Goal: Task Accomplishment & Management: Complete application form

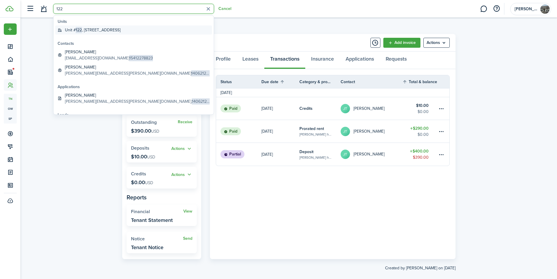
type input "122"
click at [120, 30] on global-search-item-title "[STREET_ADDRESS]" at bounding box center [93, 30] width 56 height 6
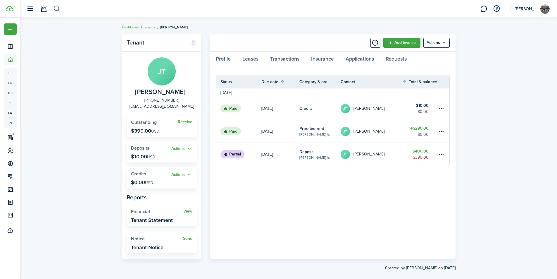
click at [58, 9] on button "button" at bounding box center [56, 9] width 7 height 10
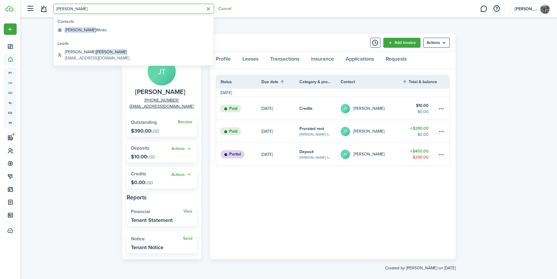
type input "[PERSON_NAME]"
click at [103, 25] on global-search-list-section "Contacts [PERSON_NAME]" at bounding box center [134, 26] width 160 height 22
click at [104, 27] on link "[PERSON_NAME]" at bounding box center [133, 29] width 157 height 9
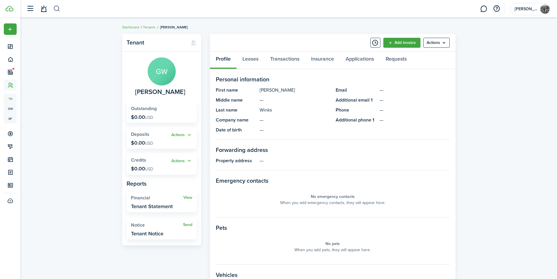
click at [57, 8] on button "button" at bounding box center [56, 9] width 7 height 10
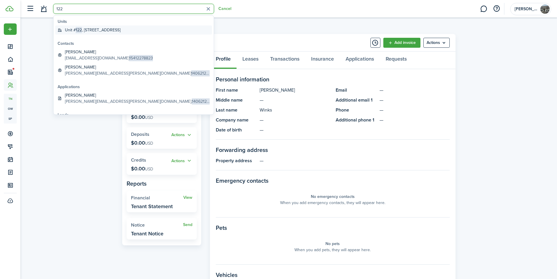
type input "122"
click at [120, 30] on global-search-item-title "[STREET_ADDRESS]" at bounding box center [93, 30] width 56 height 6
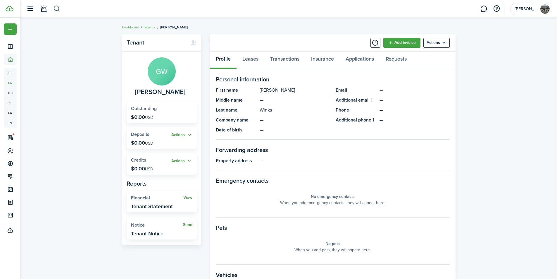
click at [56, 7] on button "button" at bounding box center [56, 9] width 7 height 10
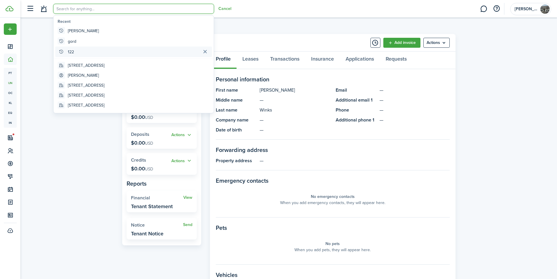
click at [75, 54] on global-search-item "122" at bounding box center [133, 51] width 157 height 11
type input "122"
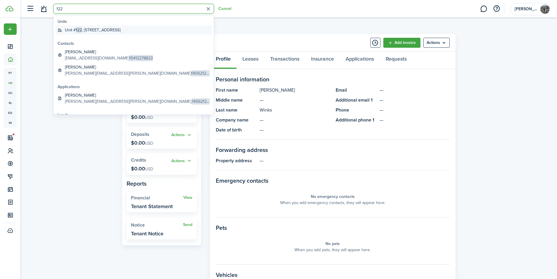
click at [120, 30] on global-search-item-title "[STREET_ADDRESS]" at bounding box center [93, 30] width 56 height 6
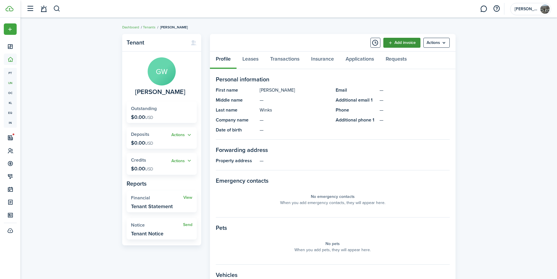
click at [406, 43] on link "Add invoice" at bounding box center [401, 43] width 37 height 10
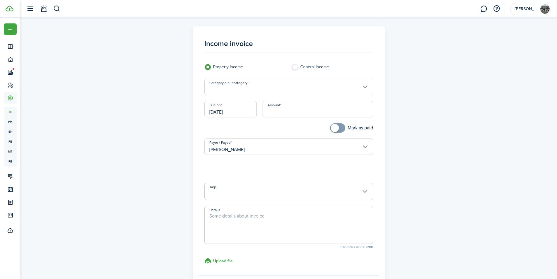
click at [332, 86] on input "Category & subcategory" at bounding box center [288, 87] width 169 height 16
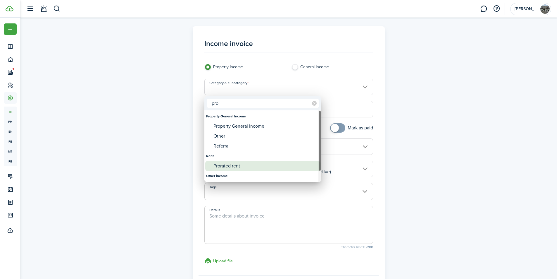
type input "pro"
click at [249, 166] on div "Prorated rent" at bounding box center [265, 166] width 104 height 10
type input "Rent / Prorated rent"
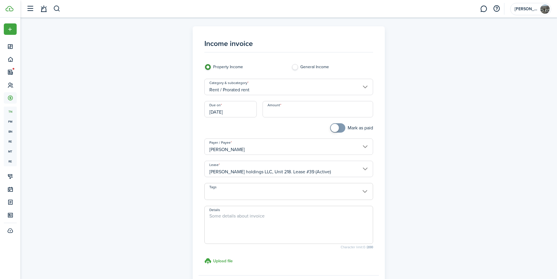
click at [280, 109] on input "Amount" at bounding box center [318, 109] width 111 height 16
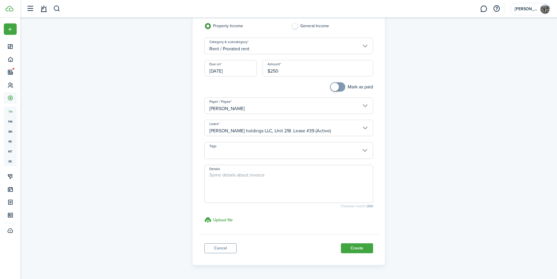
scroll to position [61, 0]
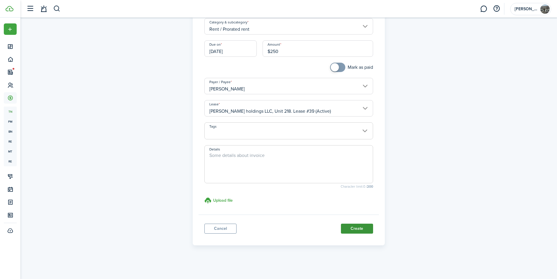
type input "$250.00"
click at [356, 226] on button "Create" at bounding box center [357, 228] width 32 height 10
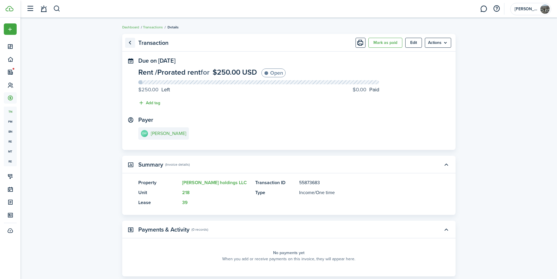
click at [130, 45] on link "Go back" at bounding box center [130, 43] width 10 height 10
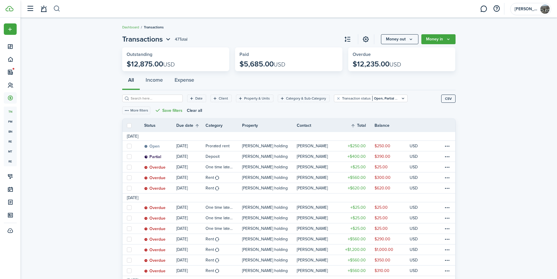
click at [58, 10] on button "button" at bounding box center [56, 9] width 7 height 10
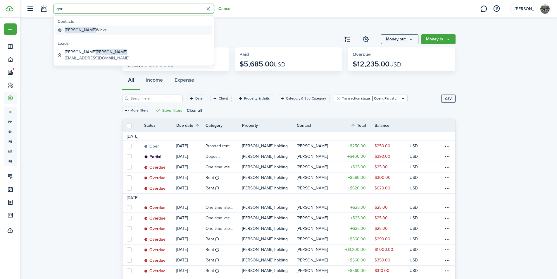
type input "gor"
click at [102, 33] on link "[PERSON_NAME]" at bounding box center [133, 29] width 157 height 9
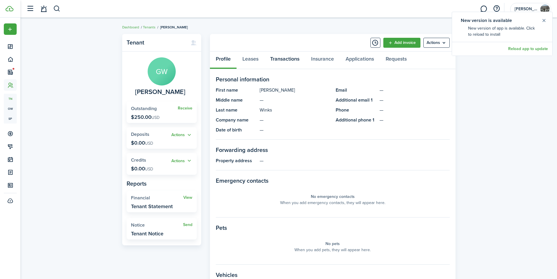
click at [298, 58] on link "Transactions" at bounding box center [284, 60] width 41 height 18
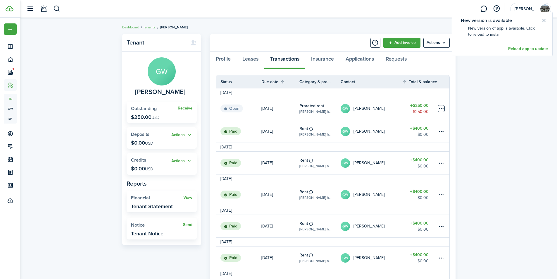
click at [443, 106] on table-menu-btn-icon at bounding box center [441, 108] width 7 height 7
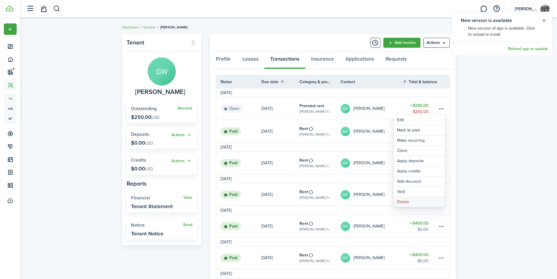
click at [414, 199] on button "Delete" at bounding box center [419, 202] width 51 height 10
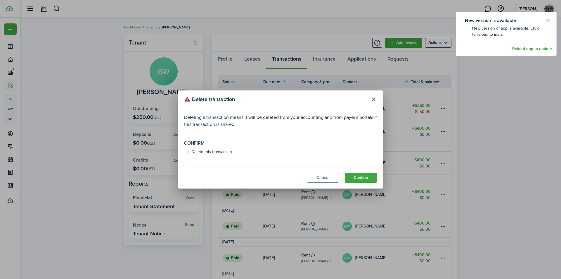
click at [227, 151] on label "Delete this transaction" at bounding box center [208, 151] width 48 height 5
click at [184, 152] on input "Delete this transaction" at bounding box center [184, 152] width 0 height 0
checkbox input "true"
click at [358, 177] on button "Confirm" at bounding box center [361, 178] width 32 height 10
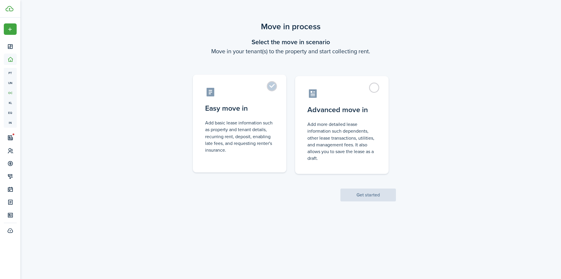
click at [278, 90] on label "Easy move in Add basic lease information such as property and tenant details, r…" at bounding box center [240, 124] width 94 height 98
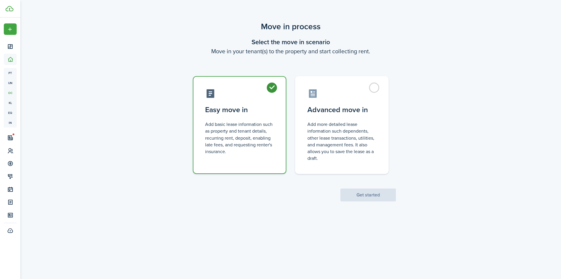
radio input "true"
click at [390, 194] on button "Get started" at bounding box center [369, 194] width 56 height 13
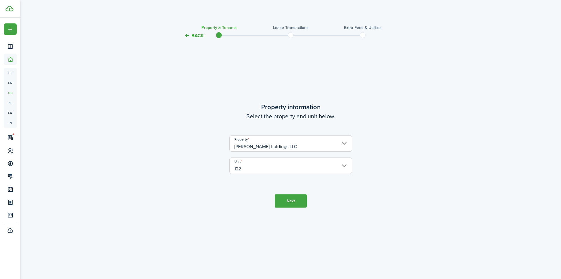
click at [292, 200] on button "Next" at bounding box center [291, 200] width 32 height 13
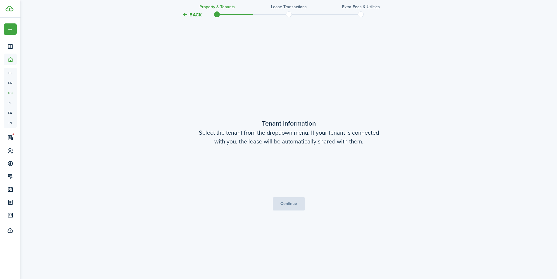
scroll to position [239, 0]
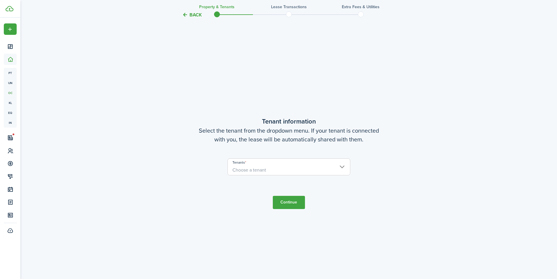
click at [288, 168] on span "Choose a tenant" at bounding box center [289, 170] width 122 height 10
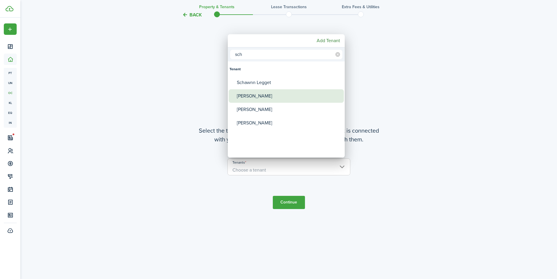
type input "sch"
click at [270, 101] on div "Scotty schrader" at bounding box center [289, 95] width 104 height 13
type input "Scotty schrader"
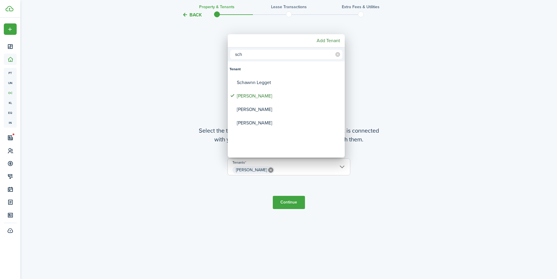
click at [289, 203] on div at bounding box center [278, 139] width 651 height 372
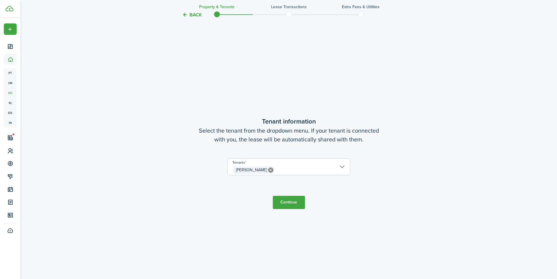
click at [290, 203] on button "Continue" at bounding box center [289, 202] width 32 height 13
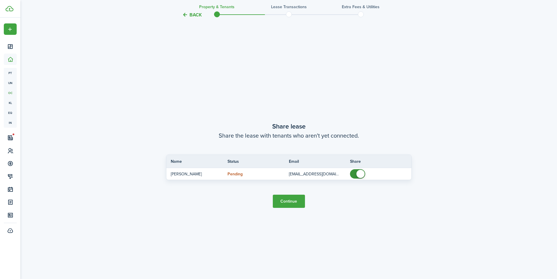
scroll to position [518, 0]
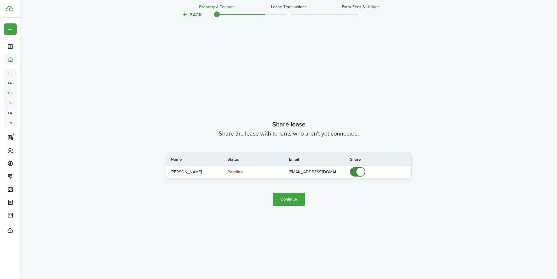
click at [294, 199] on button "Continue" at bounding box center [289, 198] width 32 height 13
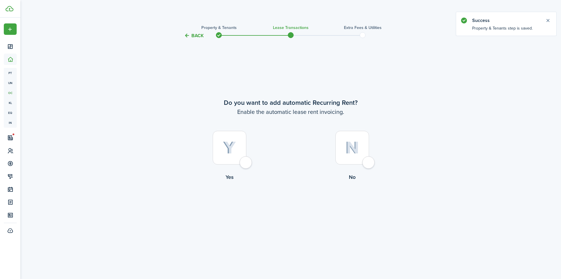
click at [246, 160] on div at bounding box center [230, 148] width 34 height 34
radio input "true"
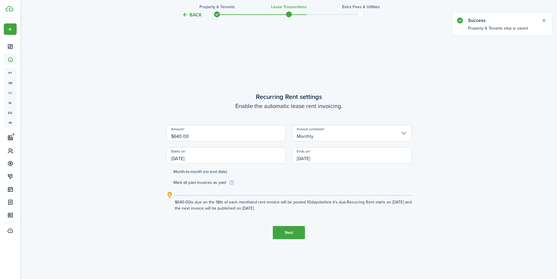
scroll to position [239, 0]
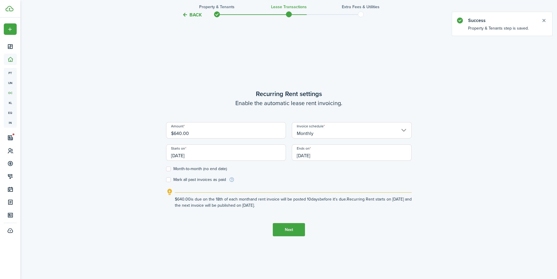
click at [204, 154] on input "[DATE]" at bounding box center [226, 152] width 120 height 16
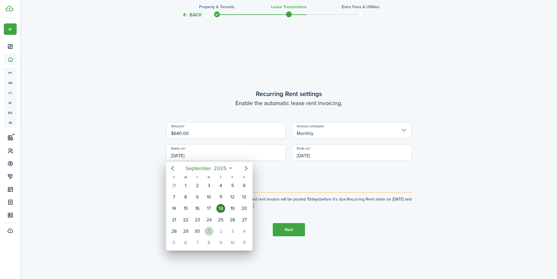
click at [209, 230] on div "1" at bounding box center [209, 231] width 9 height 9
type input "10/01/2025"
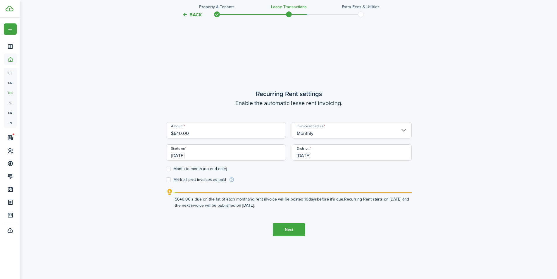
scroll to position [0, 0]
click at [175, 168] on label "Month-to-month (no end date)" at bounding box center [196, 168] width 61 height 5
click at [166, 169] on input "Month-to-month (no end date)" at bounding box center [166, 169] width 0 height 0
checkbox input "true"
click at [293, 230] on button "Next" at bounding box center [289, 229] width 32 height 13
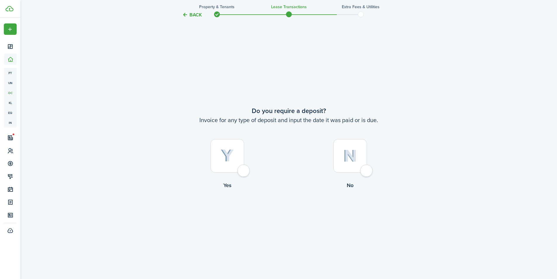
scroll to position [518, 0]
click at [244, 170] on div at bounding box center [228, 156] width 34 height 34
radio input "true"
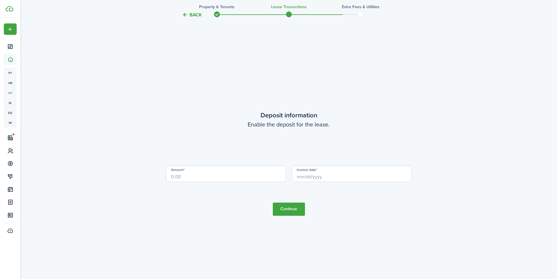
scroll to position [797, 0]
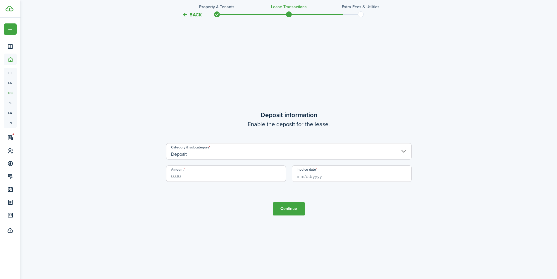
click at [178, 176] on input "Amount" at bounding box center [226, 173] width 120 height 16
click at [330, 179] on input "Invoice date" at bounding box center [352, 173] width 120 height 16
type input "$400.00"
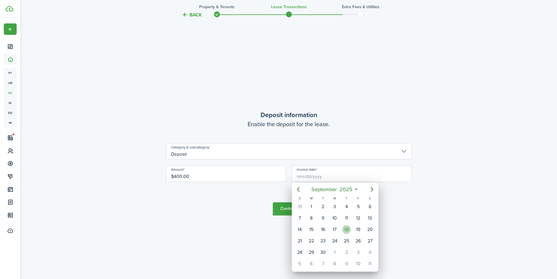
click at [348, 227] on div "18" at bounding box center [346, 229] width 9 height 9
type input "[DATE]"
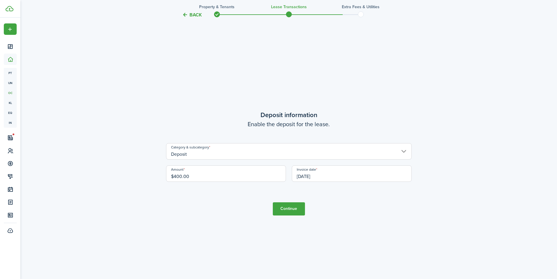
click at [300, 211] on button "Continue" at bounding box center [289, 208] width 32 height 13
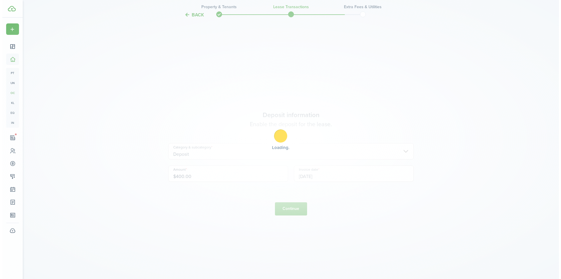
scroll to position [0, 0]
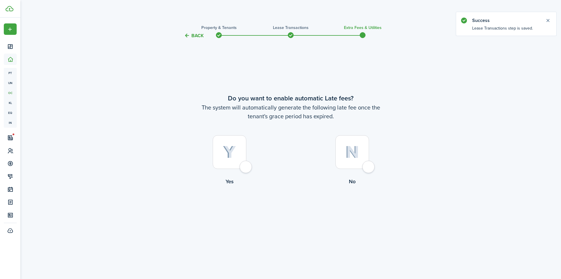
click at [246, 164] on div at bounding box center [230, 152] width 34 height 34
radio input "true"
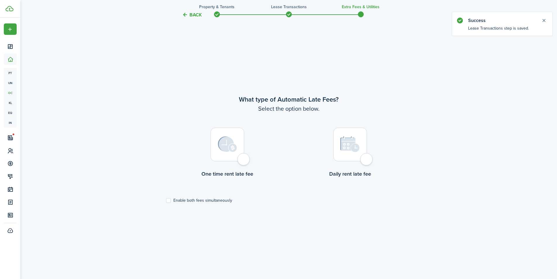
click at [242, 158] on div at bounding box center [228, 144] width 34 height 34
radio input "true"
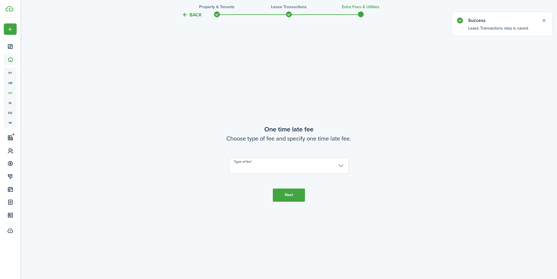
scroll to position [518, 0]
click at [266, 162] on input "Type of fee" at bounding box center [289, 165] width 120 height 16
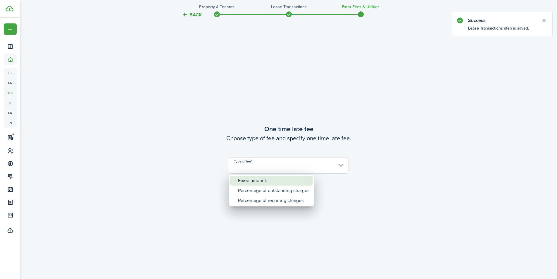
click at [274, 180] on div "Fixed amount" at bounding box center [273, 180] width 71 height 10
type input "Fixed amount"
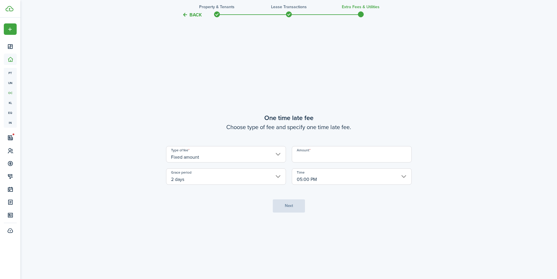
click at [309, 156] on input "Amount" at bounding box center [352, 154] width 120 height 16
type input "$25.00"
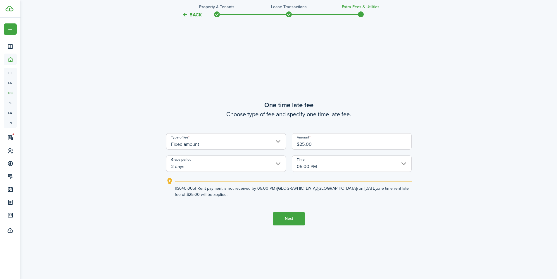
click at [291, 214] on button "Next" at bounding box center [289, 218] width 32 height 13
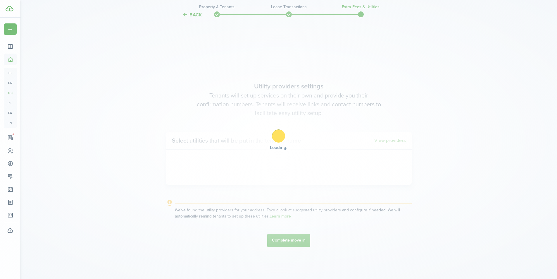
scroll to position [797, 0]
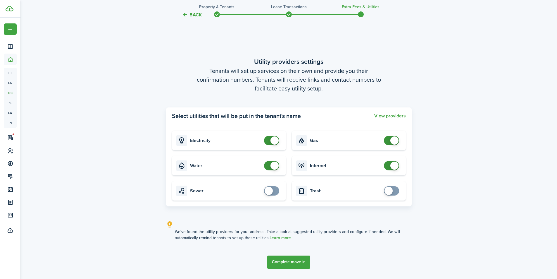
checkbox input "false"
click at [271, 140] on span at bounding box center [274, 140] width 8 height 8
checkbox input "false"
click at [275, 166] on span at bounding box center [274, 165] width 8 height 8
checkbox input "false"
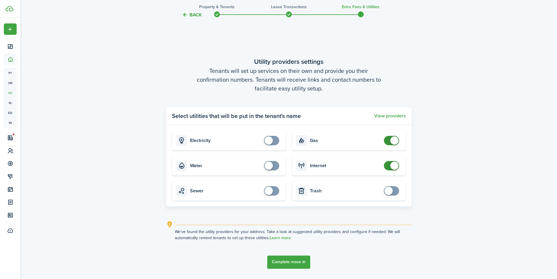
click at [394, 138] on span at bounding box center [394, 140] width 8 height 8
checkbox input "false"
click at [393, 165] on span at bounding box center [394, 165] width 8 height 8
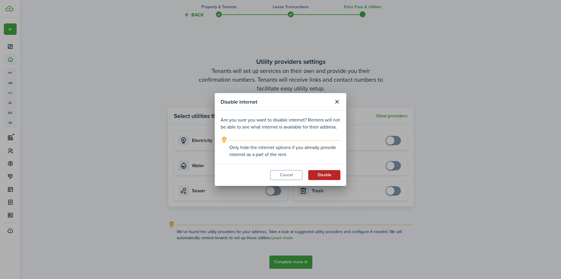
click at [329, 173] on button "Disable" at bounding box center [324, 175] width 32 height 10
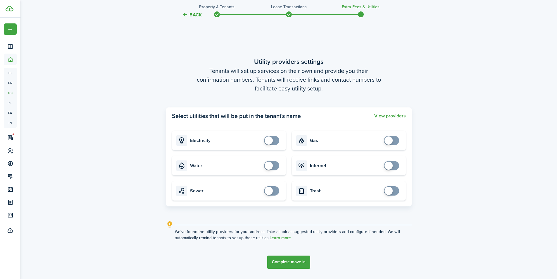
click at [301, 263] on button "Complete move in" at bounding box center [288, 261] width 43 height 13
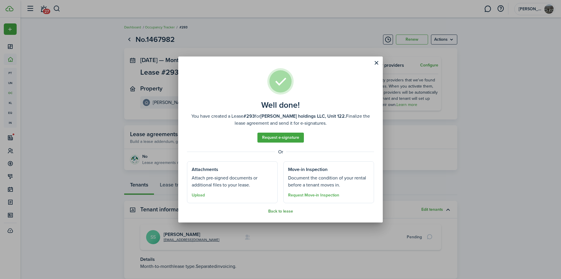
click at [282, 209] on button "Back to lease" at bounding box center [280, 211] width 25 height 5
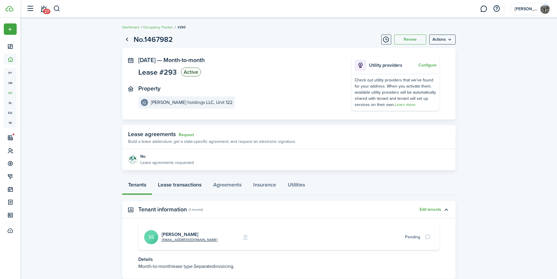
click at [181, 186] on link "Lease transactions" at bounding box center [179, 186] width 55 height 18
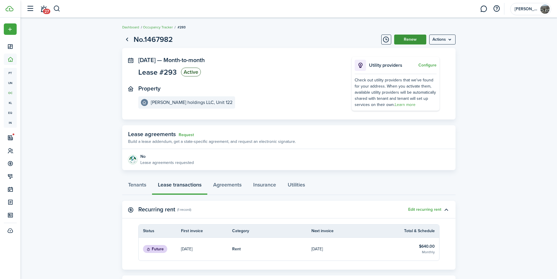
click at [417, 39] on button "Renew" at bounding box center [410, 40] width 32 height 10
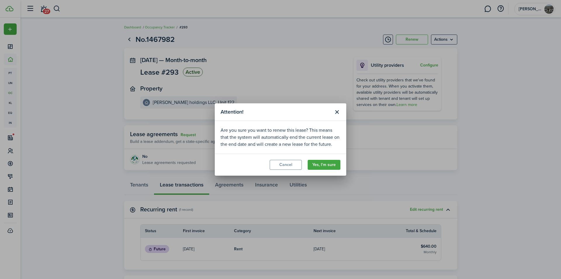
click at [318, 29] on div "Attention! Are you sure you want to renew this lease? This means that the syste…" at bounding box center [280, 139] width 561 height 279
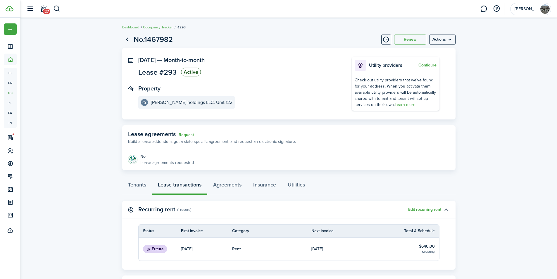
click at [284, 249] on link "Rent" at bounding box center [272, 248] width 80 height 23
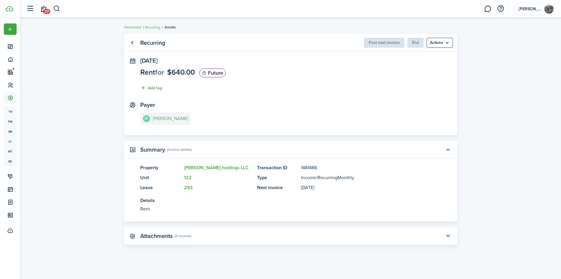
click at [167, 115] on link "SS Scotty schrader" at bounding box center [165, 118] width 51 height 12
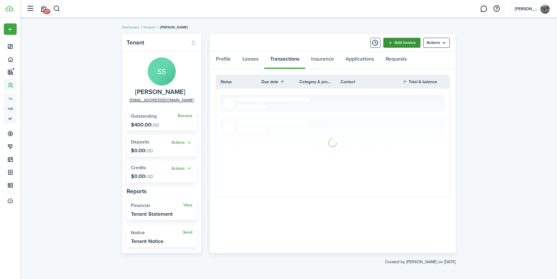
click at [408, 41] on link "Add invoice" at bounding box center [401, 43] width 37 height 10
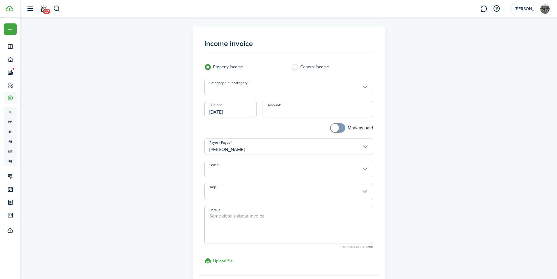
click at [288, 84] on input "Category & subcategory" at bounding box center [288, 87] width 169 height 16
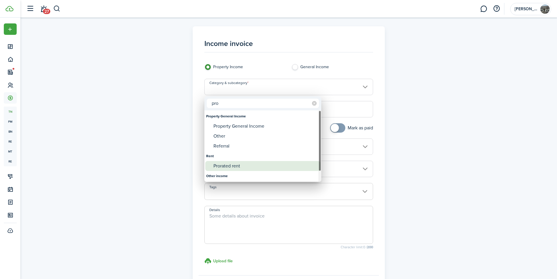
type input "pro"
click at [240, 166] on div "Prorated rent" at bounding box center [265, 166] width 104 height 10
type input "Rent / Prorated rent"
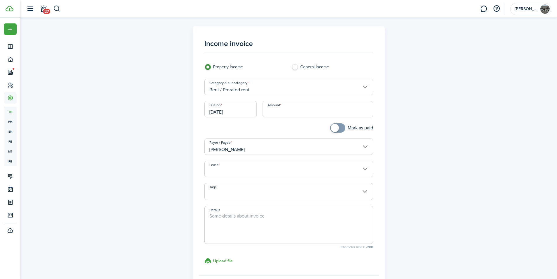
click at [307, 113] on input "Amount" at bounding box center [318, 109] width 111 height 16
type input "$250.00"
click at [292, 167] on input "Lease" at bounding box center [288, 169] width 169 height 16
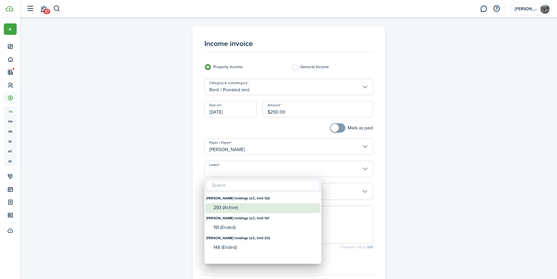
click at [263, 205] on div "293 (Active)" at bounding box center [265, 207] width 104 height 5
type input "Elwood holdings LLC, Unit 122. Lease #293 (Active)"
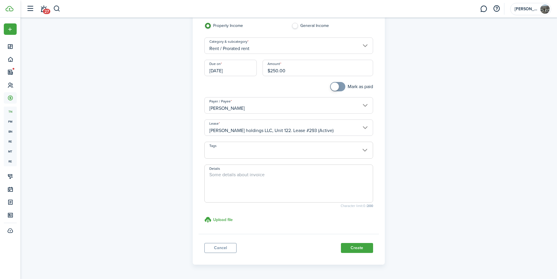
scroll to position [61, 0]
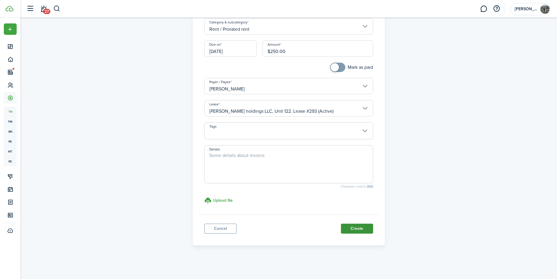
click at [353, 226] on button "Create" at bounding box center [357, 228] width 32 height 10
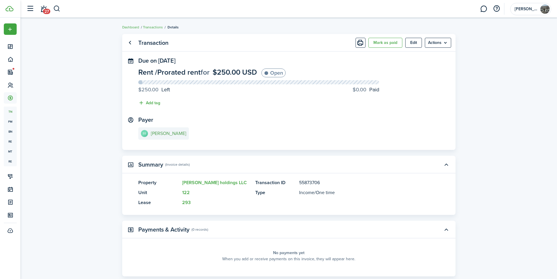
click at [168, 132] on e-details-info-title "Scotty schrader" at bounding box center [168, 133] width 35 height 5
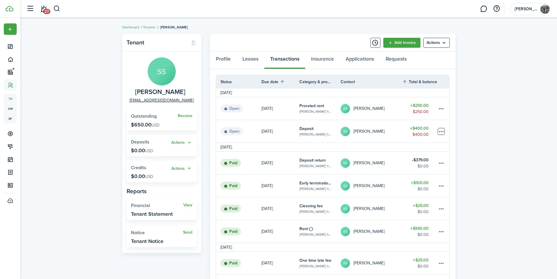
click at [442, 131] on table-menu-btn-icon at bounding box center [441, 131] width 7 height 7
click at [416, 155] on link "Mark as paid" at bounding box center [419, 153] width 51 height 10
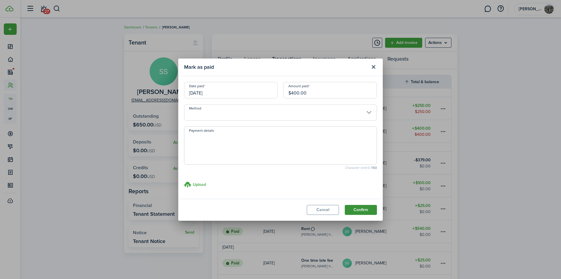
click at [368, 206] on button "Confirm" at bounding box center [361, 210] width 32 height 10
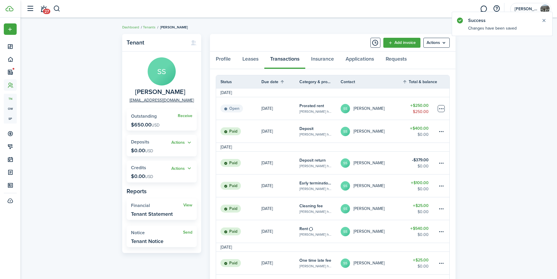
click at [441, 107] on table-menu-btn-icon at bounding box center [441, 108] width 7 height 7
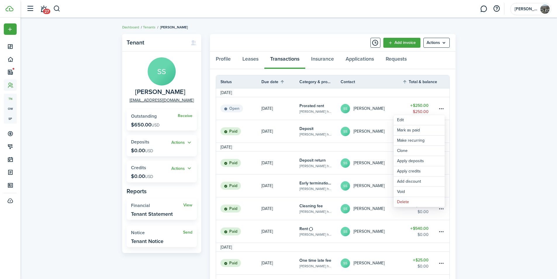
click at [386, 106] on link "SS Scotty schrader" at bounding box center [372, 108] width 62 height 23
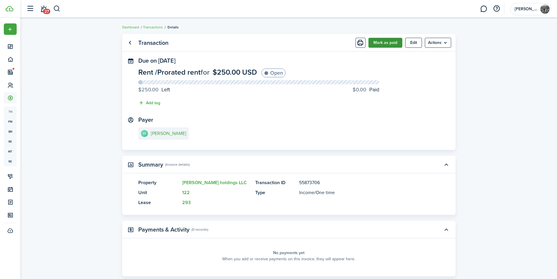
click at [380, 38] on button "Mark as paid" at bounding box center [385, 43] width 34 height 10
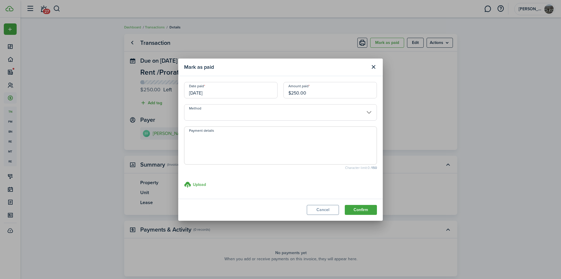
drag, startPoint x: 297, startPoint y: 92, endPoint x: 290, endPoint y: 91, distance: 7.3
click at [290, 91] on input "$250.00" at bounding box center [331, 90] width 94 height 16
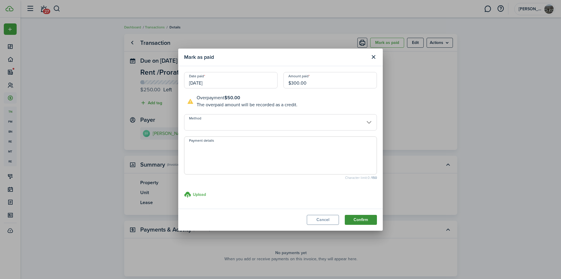
type input "$300.00"
click at [356, 220] on button "Confirm" at bounding box center [361, 220] width 32 height 10
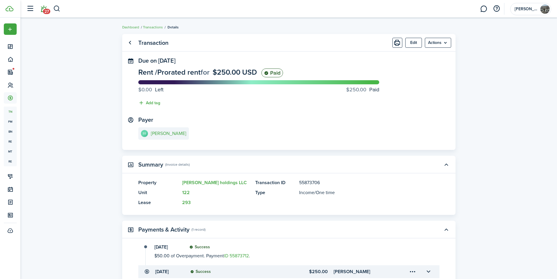
click at [42, 9] on link "27" at bounding box center [43, 8] width 11 height 15
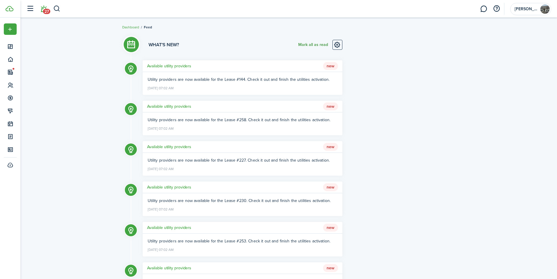
click at [306, 44] on button "Mark all as read" at bounding box center [313, 45] width 30 height 10
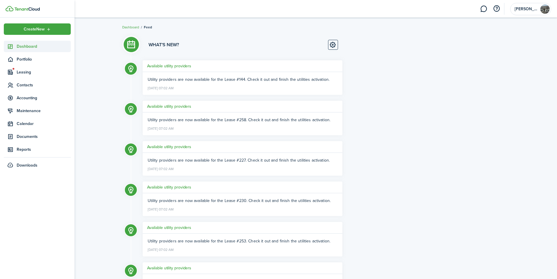
click at [27, 41] on link "Dashboard" at bounding box center [37, 46] width 67 height 11
